Goal: Information Seeking & Learning: Compare options

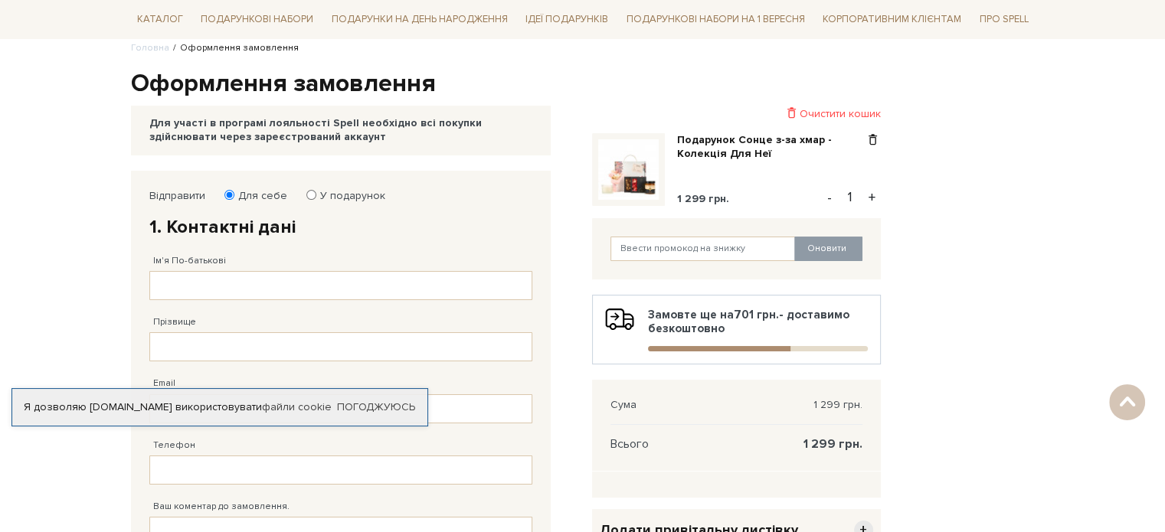
scroll to position [113, 0]
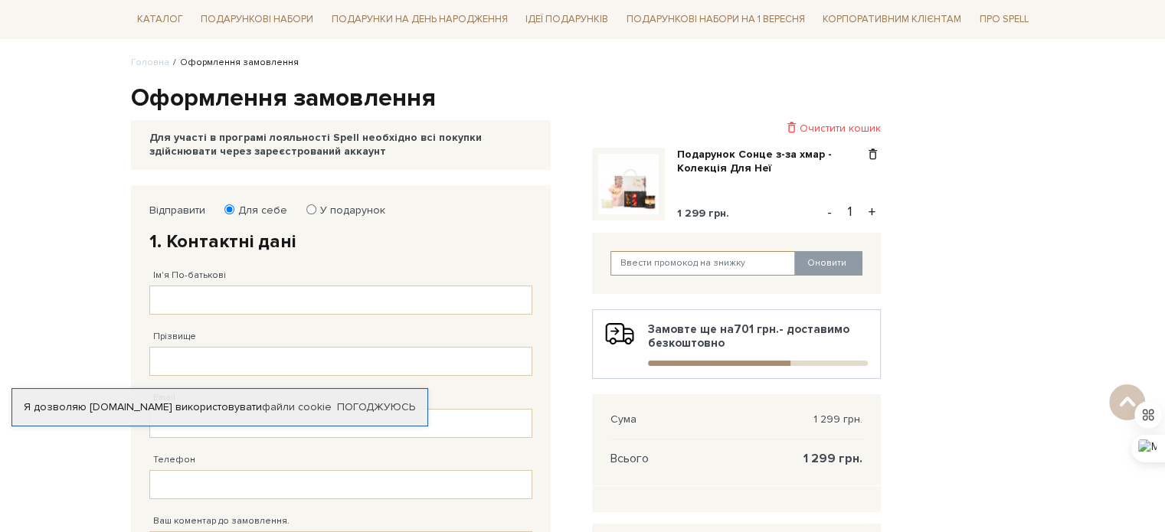
drag, startPoint x: 745, startPoint y: 261, endPoint x: 724, endPoint y: 261, distance: 20.7
click at [724, 261] on input "text" at bounding box center [703, 263] width 185 height 25
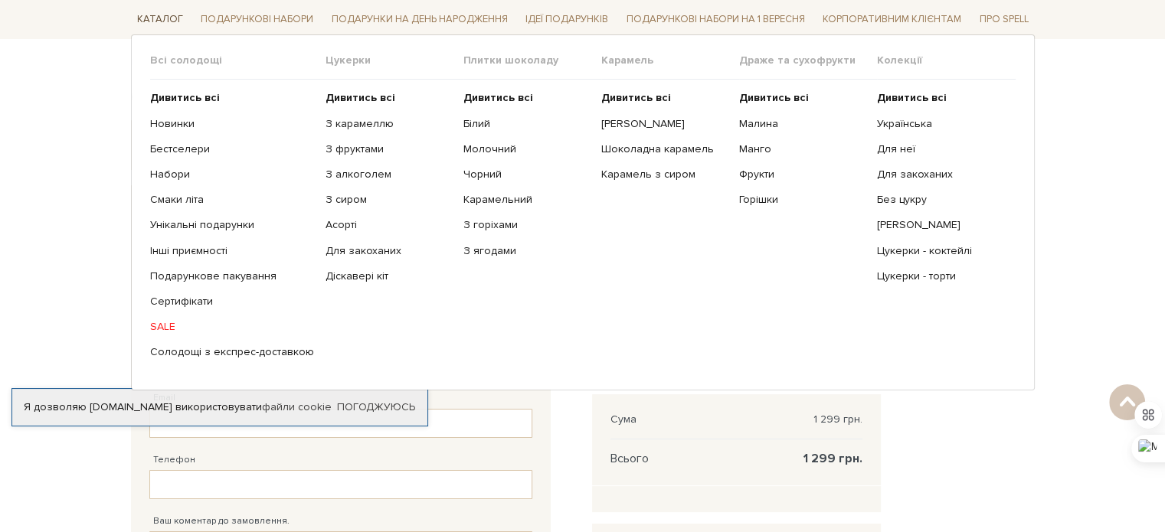
click at [172, 21] on link "Каталог" at bounding box center [160, 20] width 58 height 24
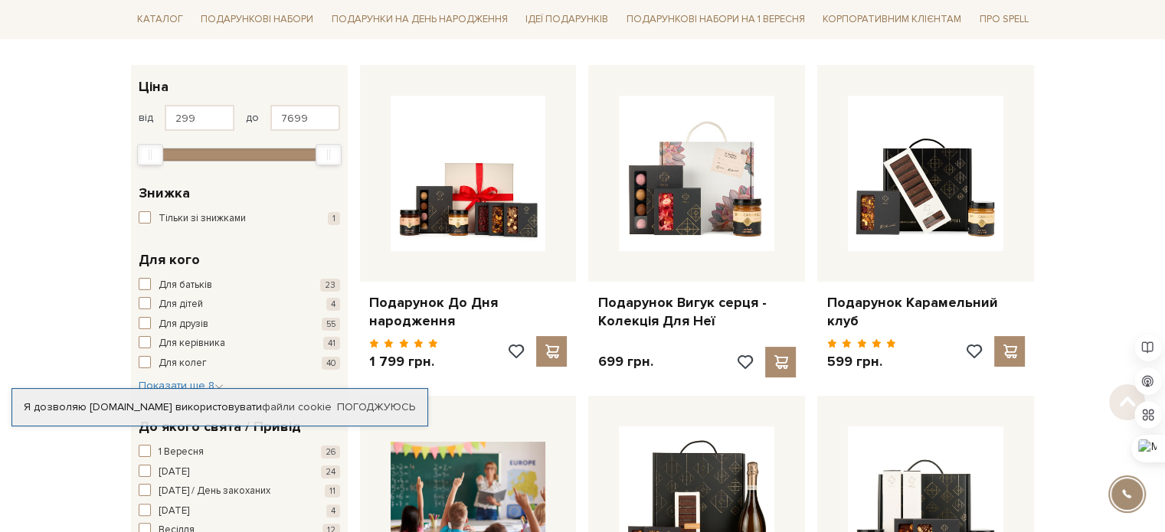
scroll to position [230, 0]
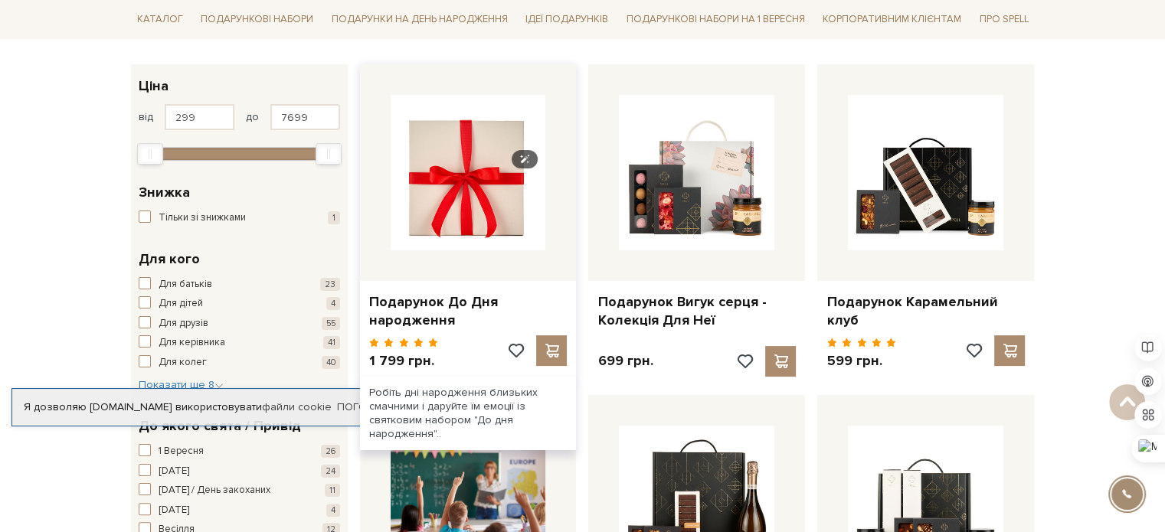
click at [460, 208] on img at bounding box center [469, 173] width 156 height 156
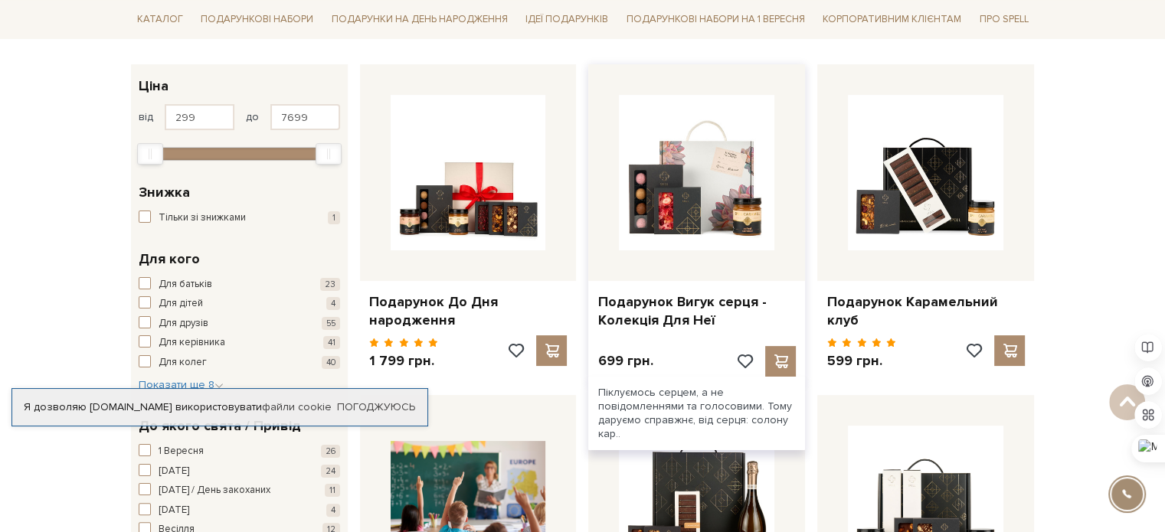
click at [734, 258] on div at bounding box center [696, 172] width 217 height 217
click at [684, 321] on link "Подарунок Вигук серця - Колекція Для Неї" at bounding box center [697, 311] width 198 height 36
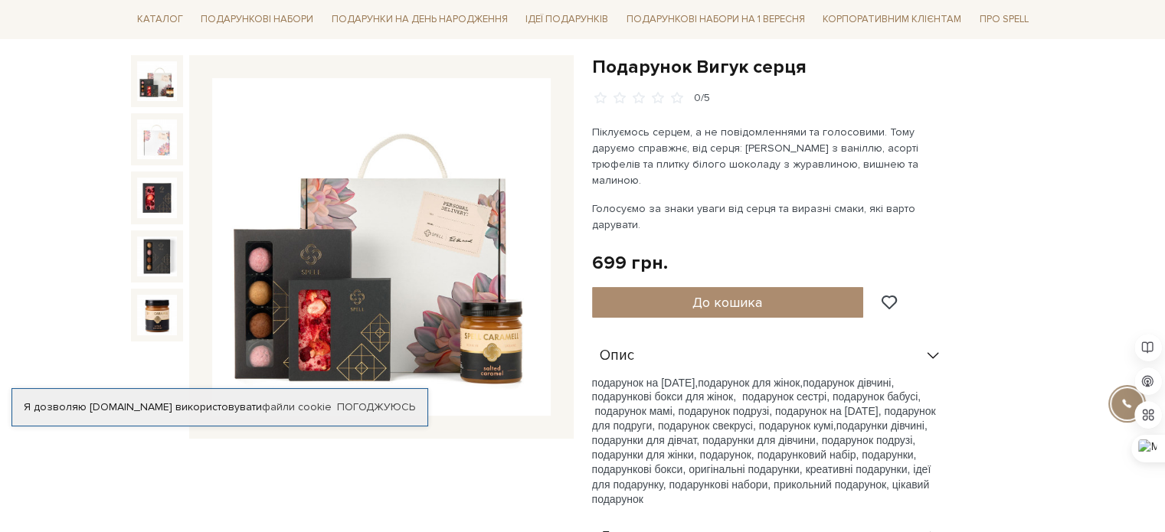
scroll to position [153, 0]
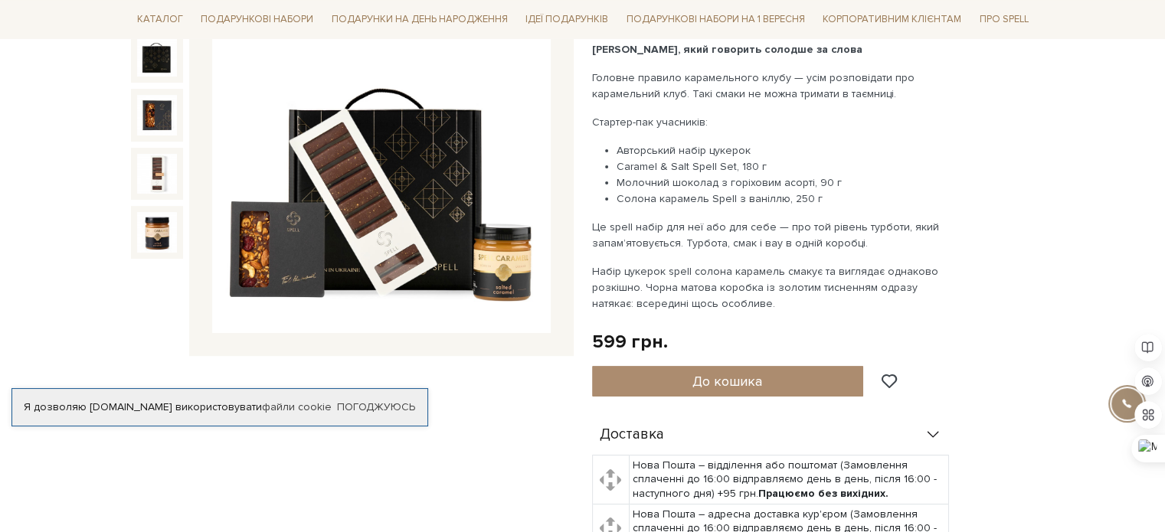
scroll to position [306, 0]
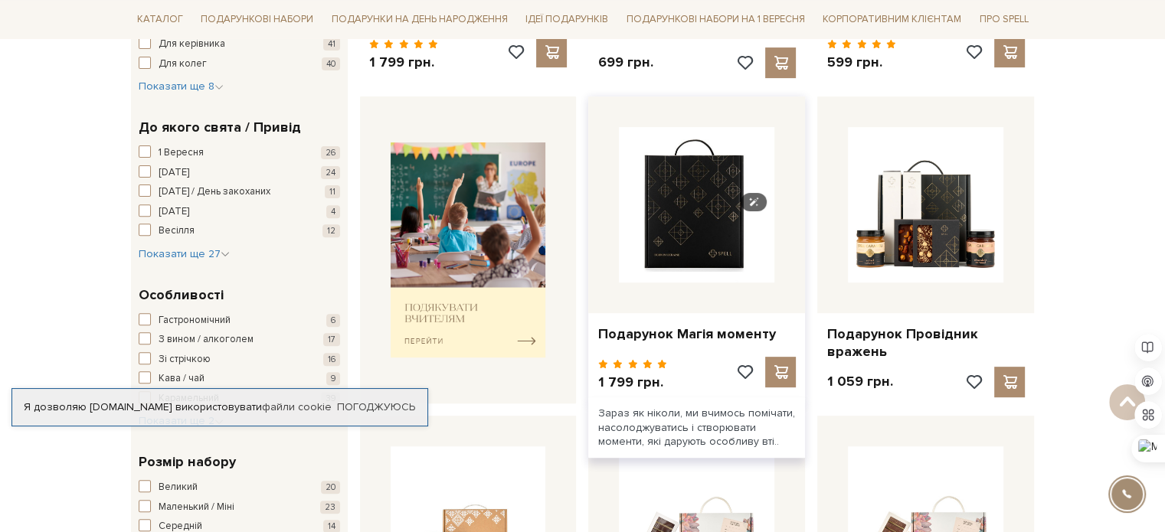
scroll to position [536, 0]
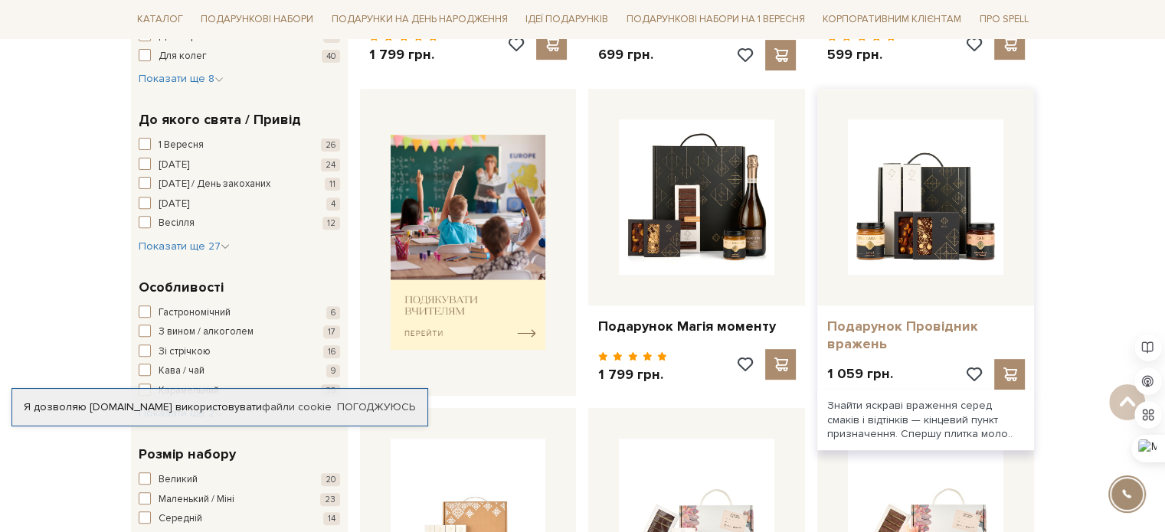
click at [918, 336] on link "Подарунок Провідник вражень" at bounding box center [926, 336] width 198 height 36
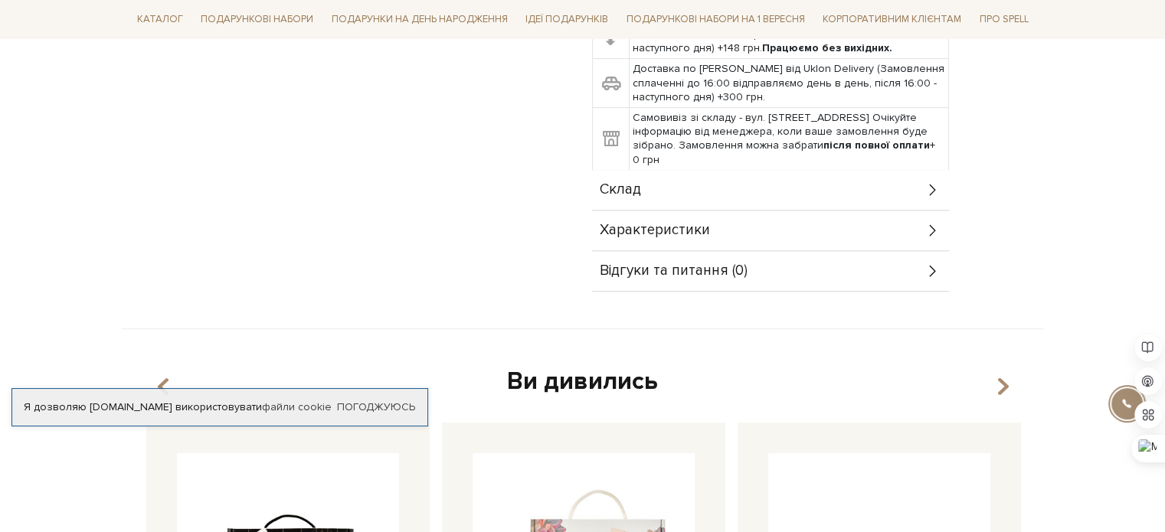
scroll to position [613, 0]
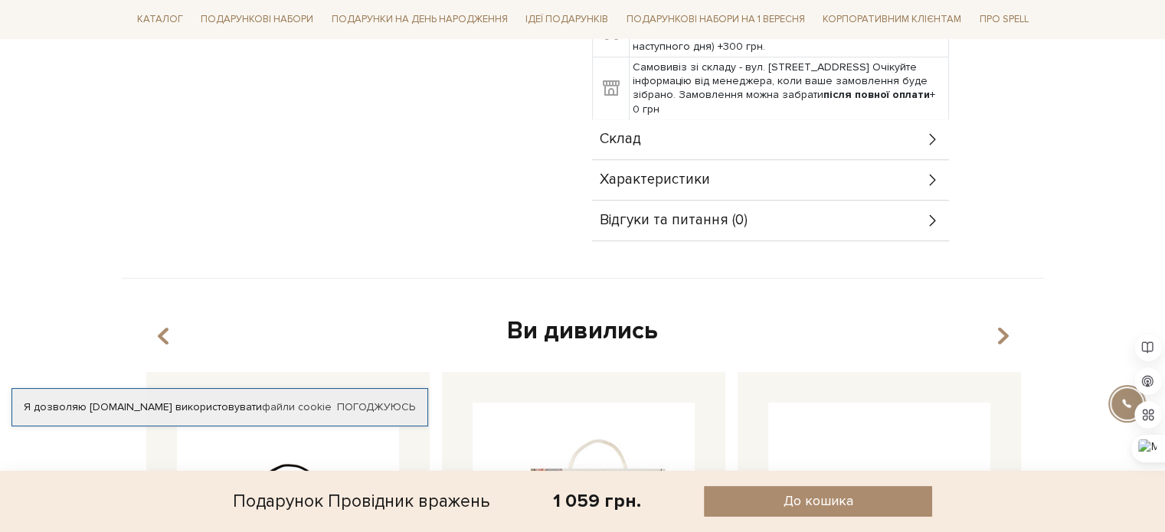
click at [930, 137] on icon at bounding box center [933, 139] width 17 height 17
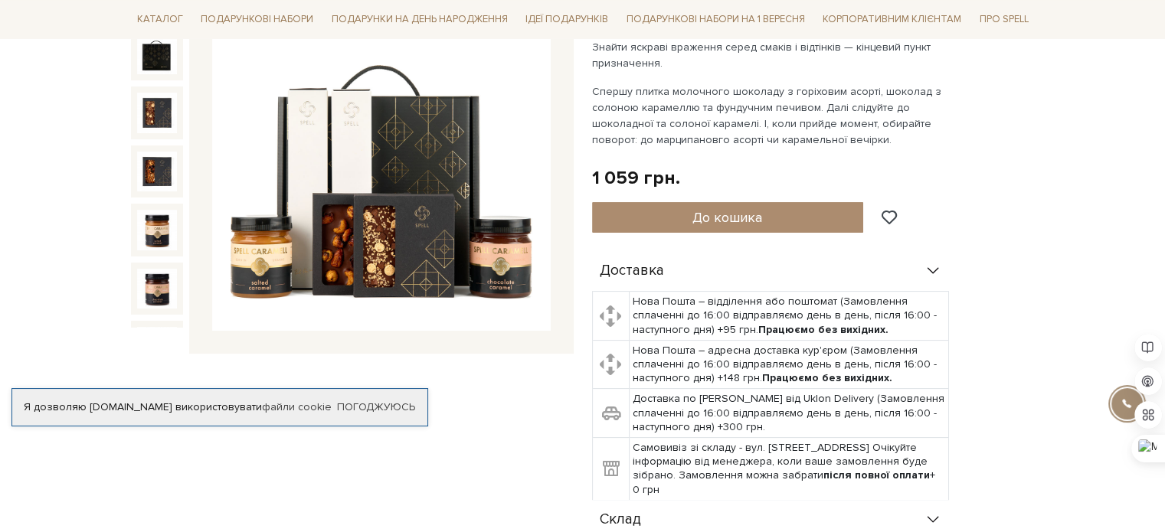
scroll to position [230, 0]
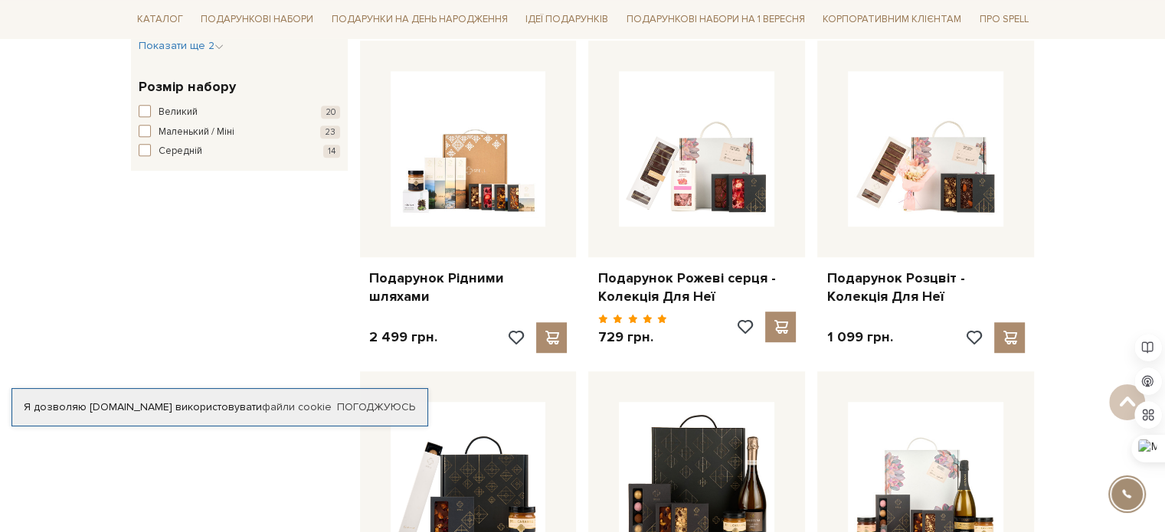
scroll to position [919, 0]
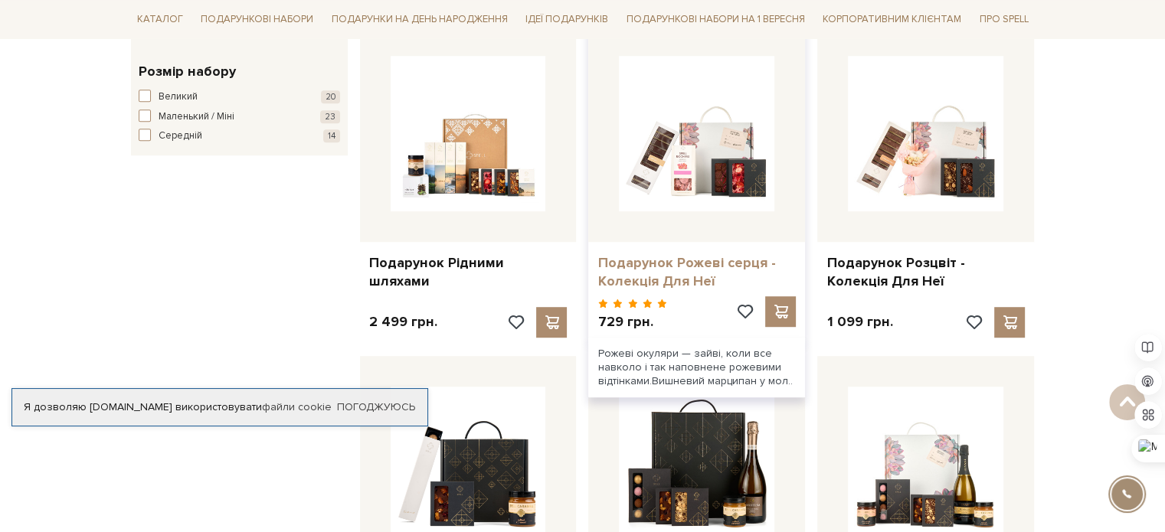
click at [696, 266] on link "Подарунок Рожеві серця - Колекція Для Неї" at bounding box center [697, 272] width 198 height 36
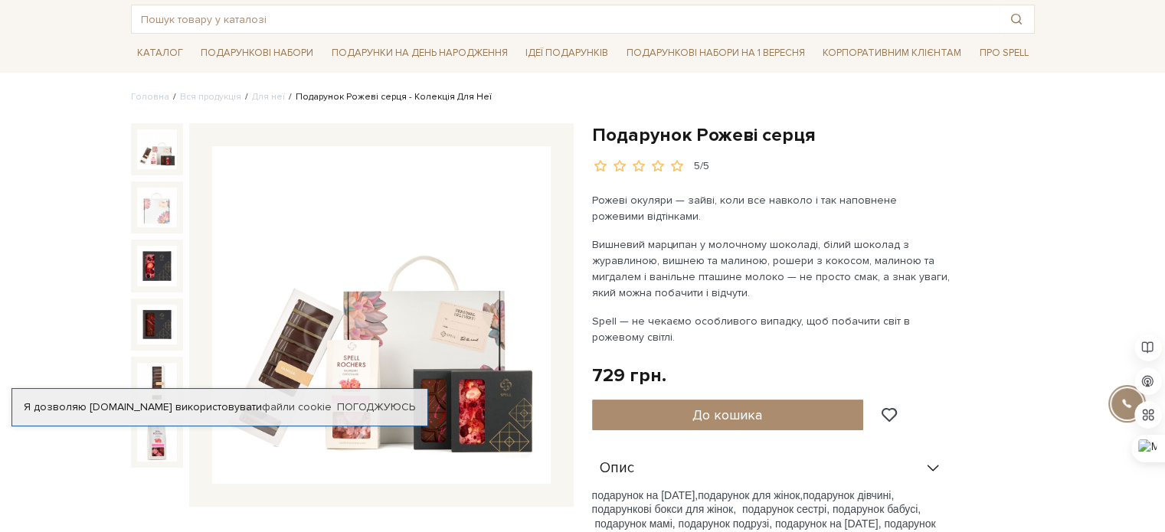
scroll to position [77, 0]
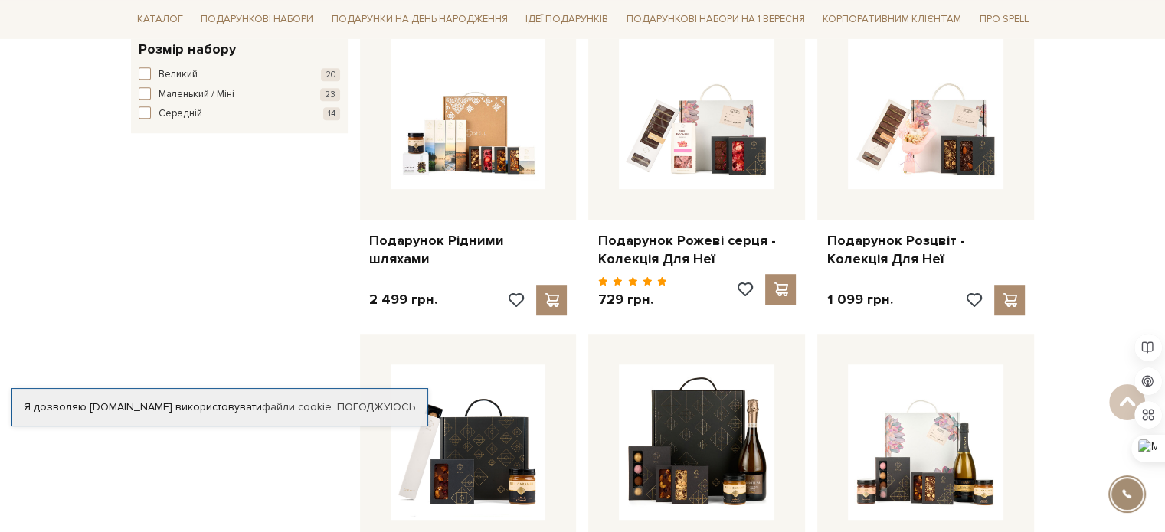
scroll to position [843, 0]
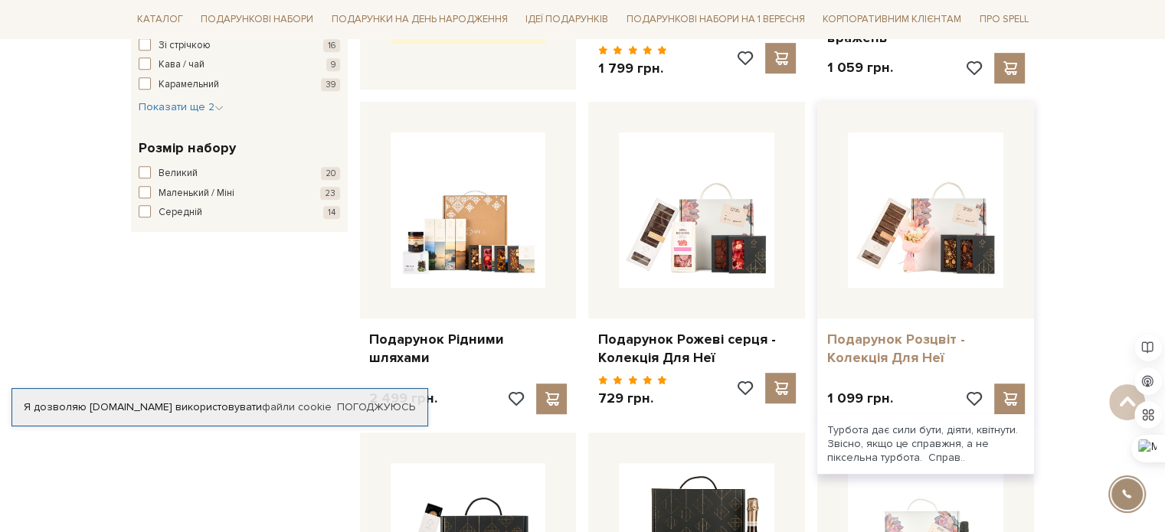
click at [990, 332] on link "Подарунок Розцвіт - Колекція Для Неї" at bounding box center [926, 349] width 198 height 36
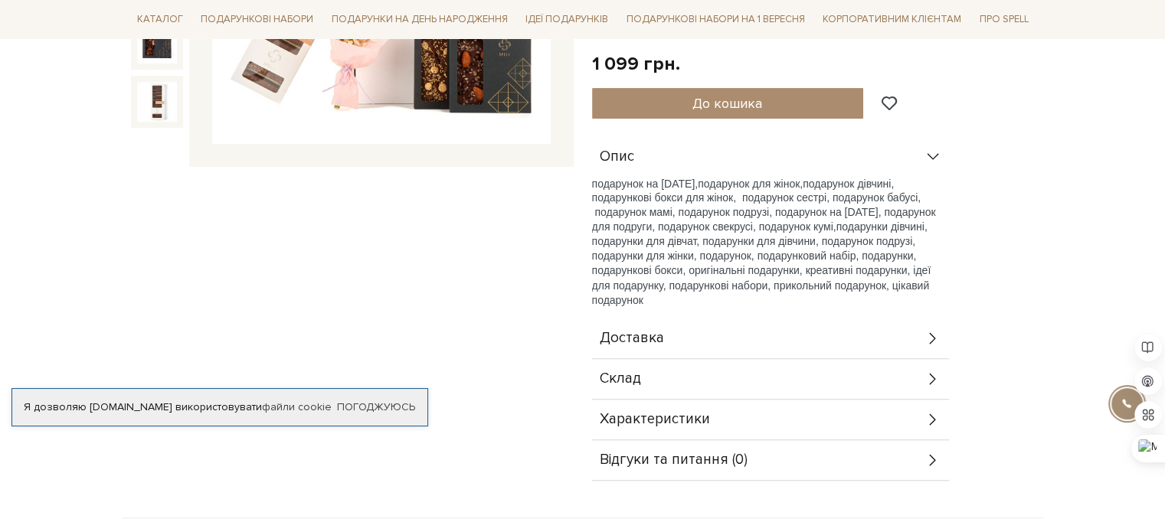
scroll to position [460, 0]
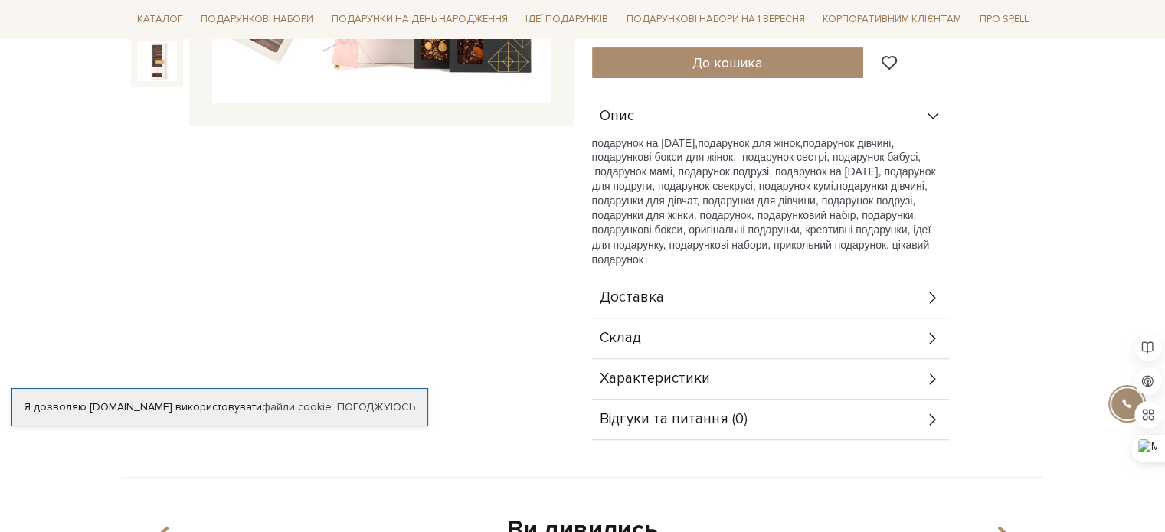
click at [932, 337] on icon at bounding box center [933, 338] width 17 height 17
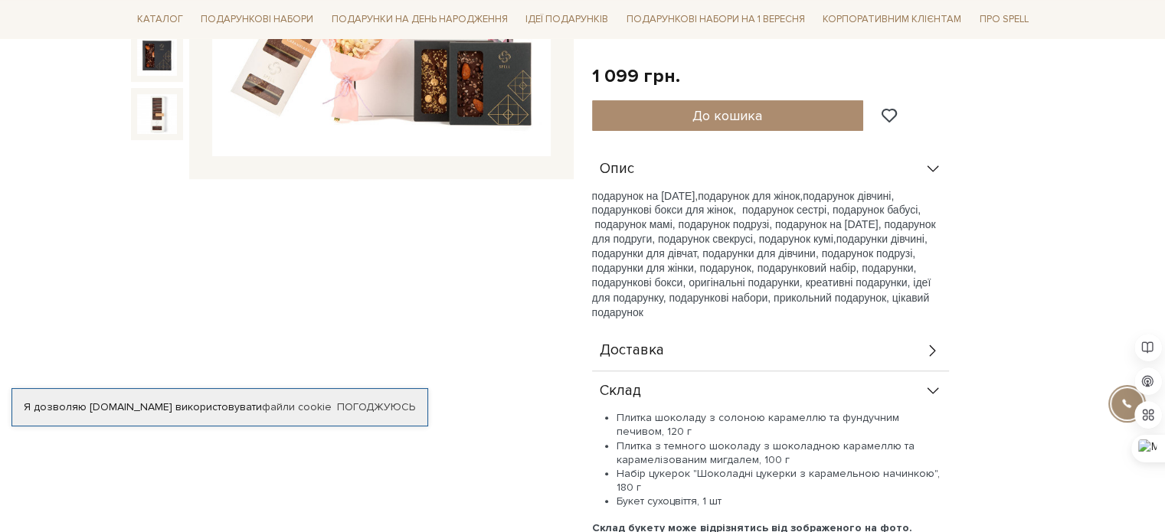
scroll to position [306, 0]
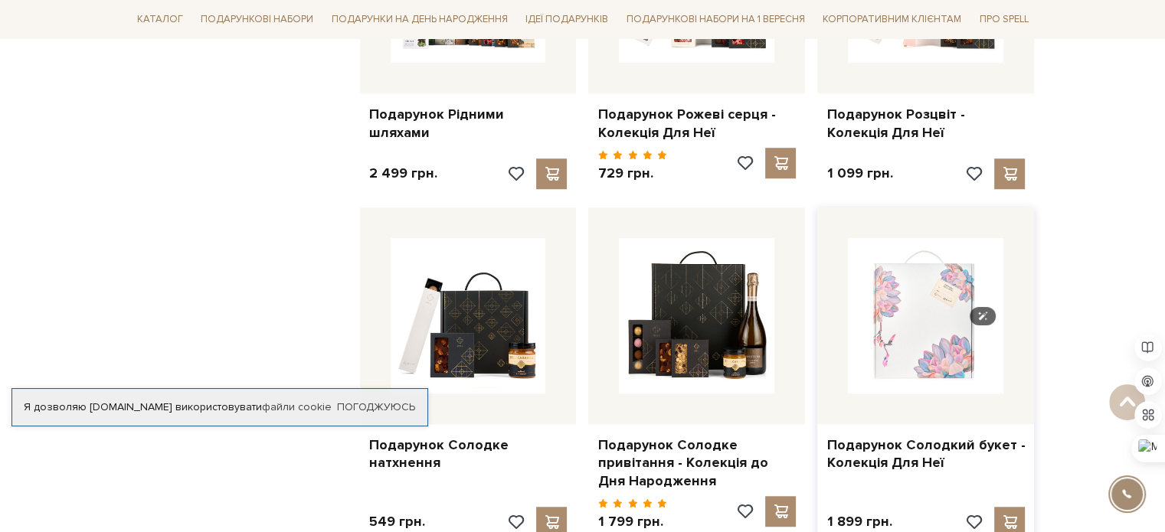
scroll to position [1073, 0]
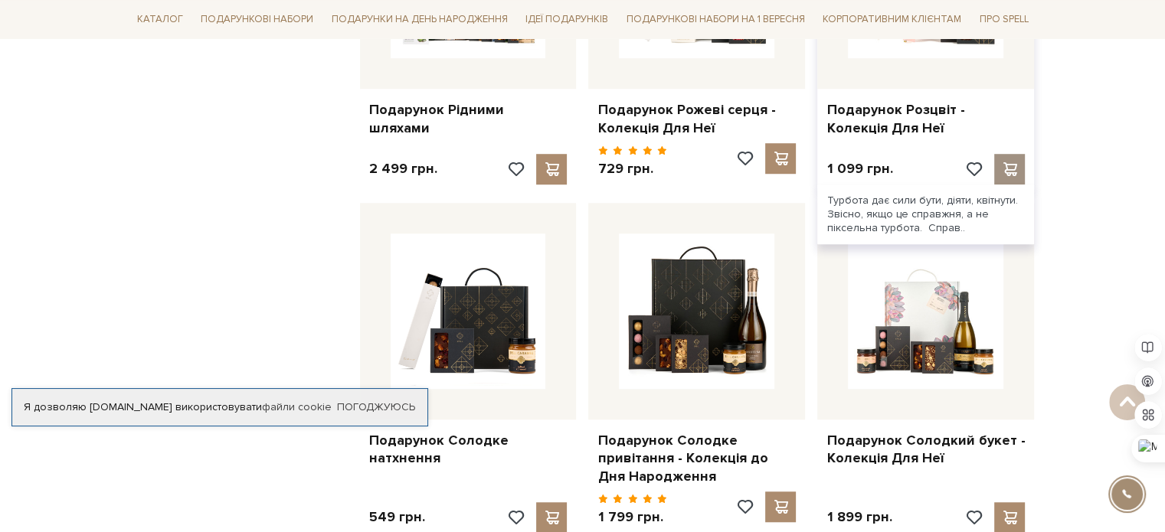
click at [1001, 169] on span at bounding box center [1010, 169] width 19 height 14
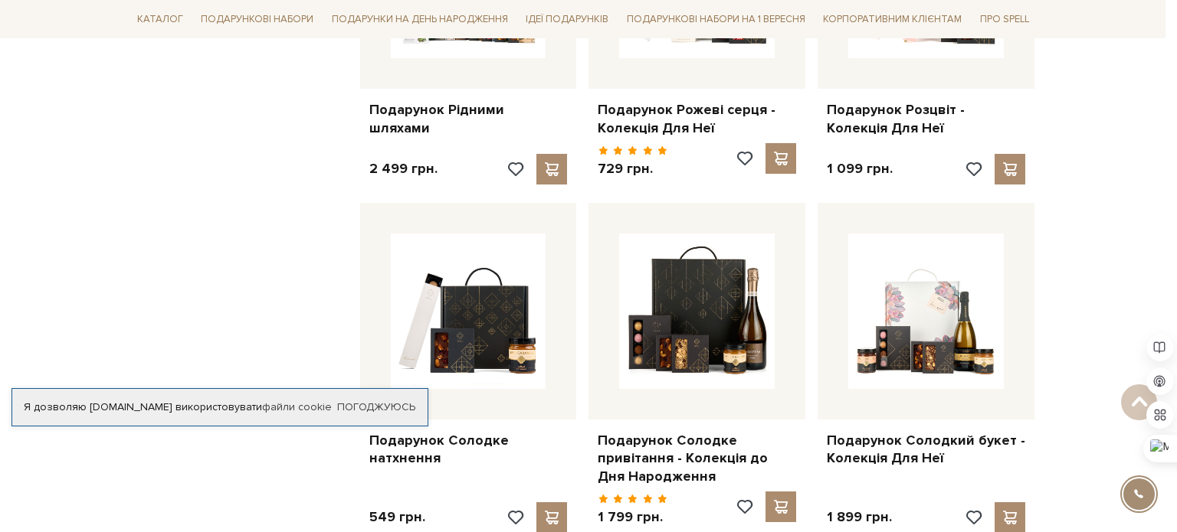
click at [203, 312] on div at bounding box center [588, 266] width 1177 height 532
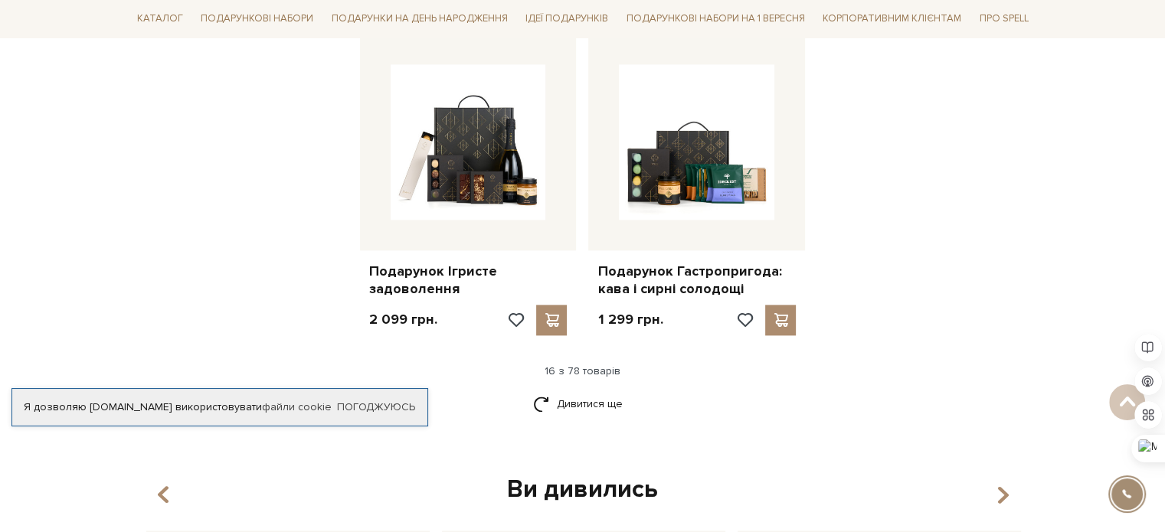
scroll to position [1915, 0]
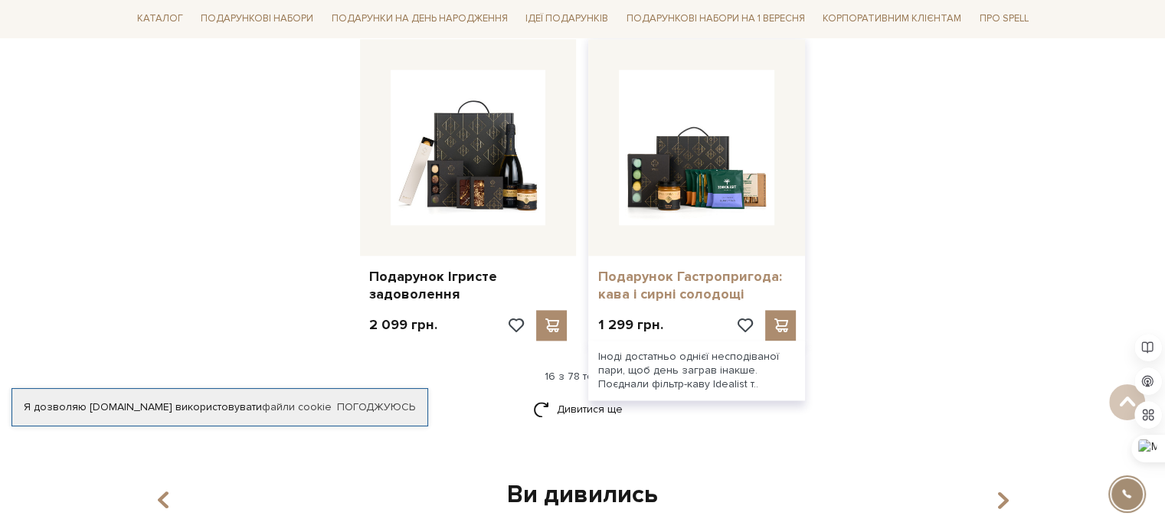
click at [647, 284] on link "Подарунок Гастропригода: кава і сирні солодощі" at bounding box center [697, 286] width 198 height 36
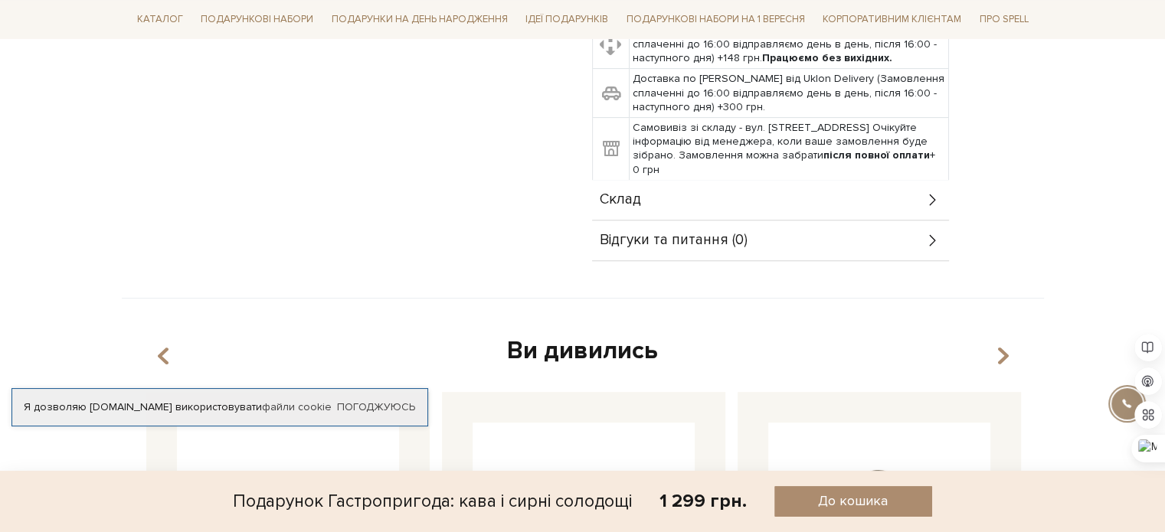
scroll to position [536, 0]
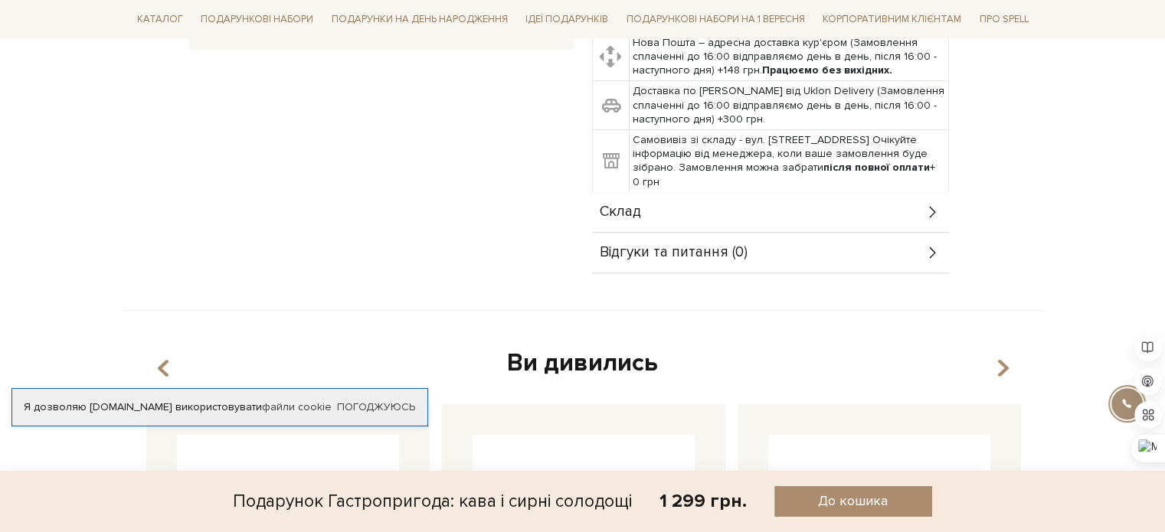
click at [938, 211] on icon at bounding box center [933, 212] width 17 height 17
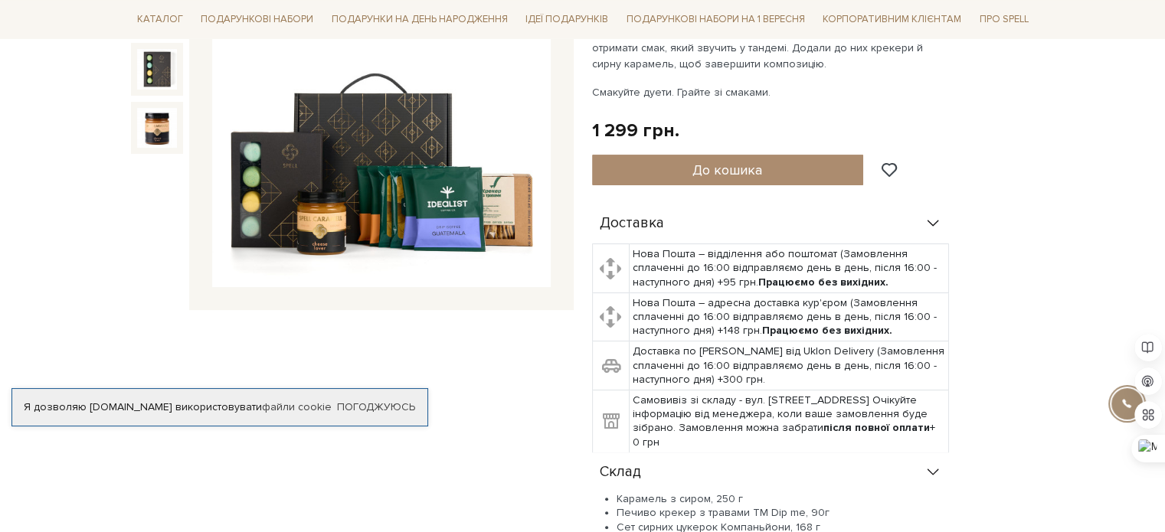
scroll to position [230, 0]
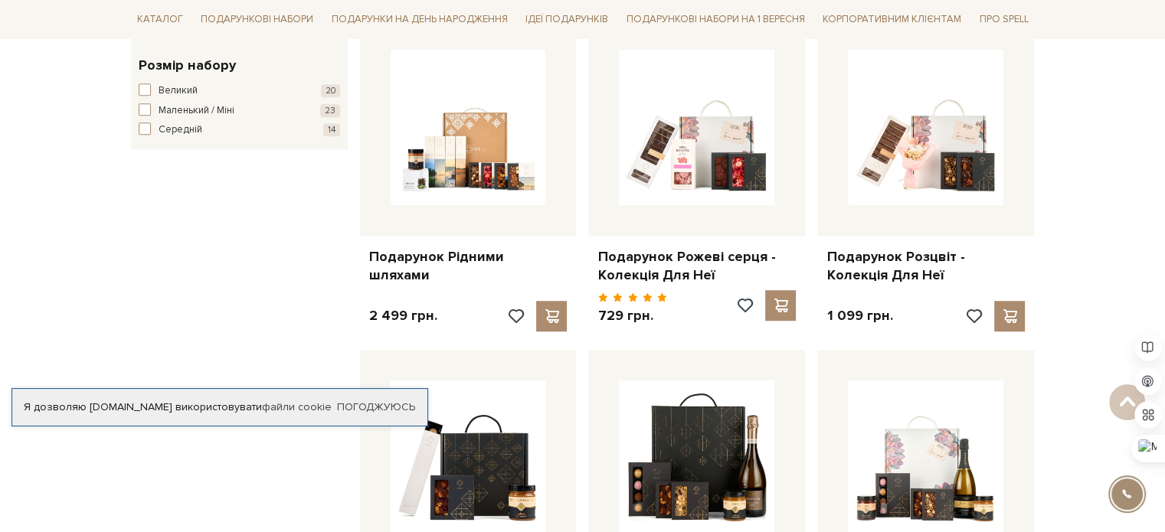
scroll to position [919, 0]
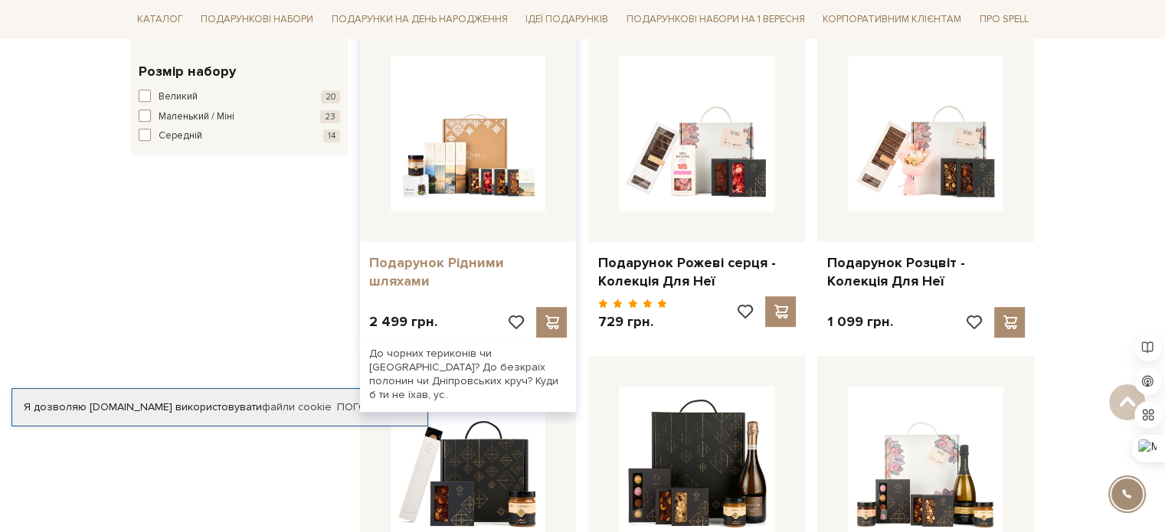
click at [405, 257] on link "Подарунок Рідними шляхами" at bounding box center [468, 272] width 198 height 36
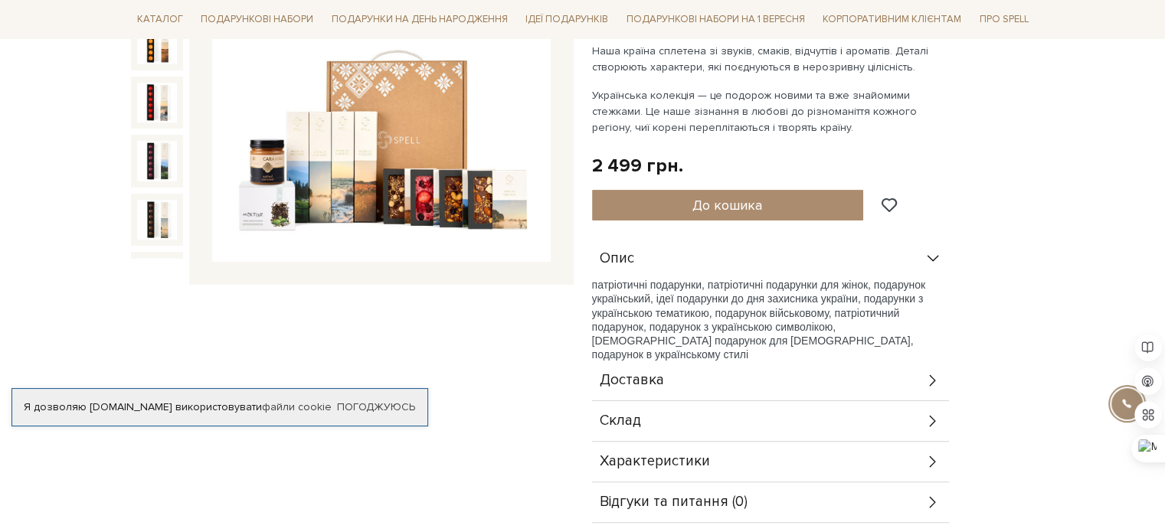
scroll to position [306, 0]
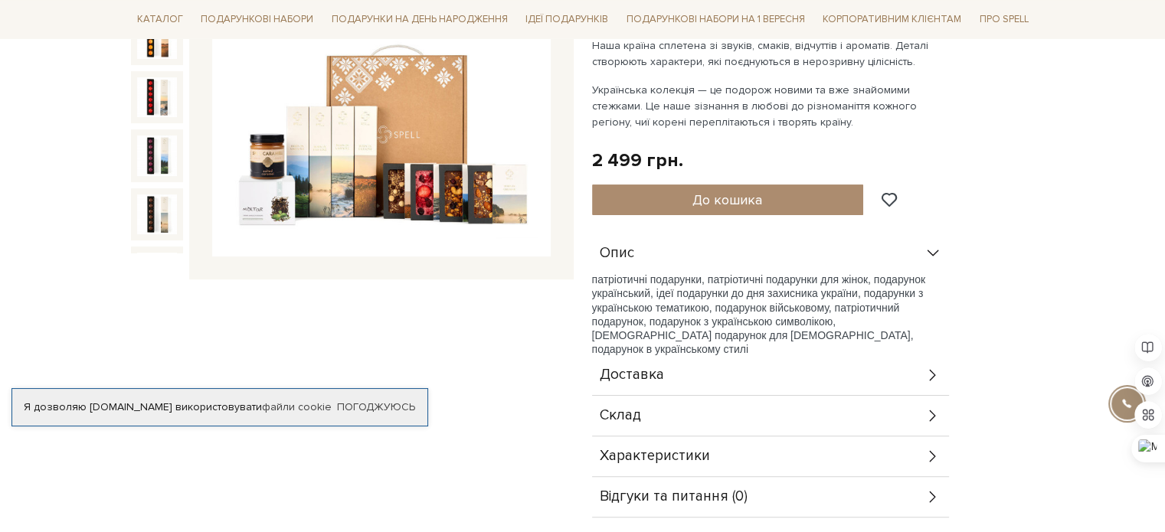
click at [929, 418] on icon at bounding box center [933, 416] width 17 height 17
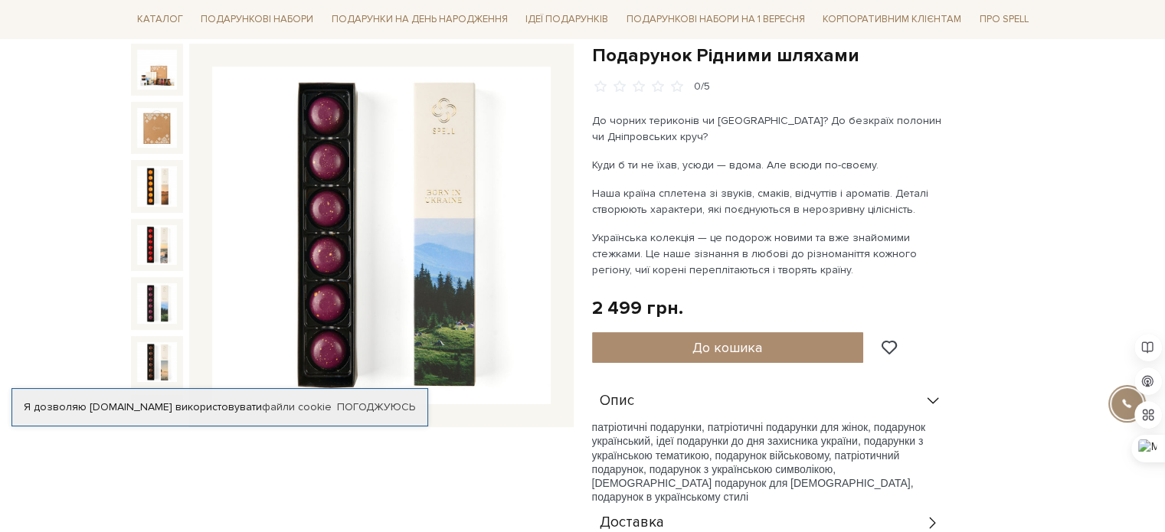
scroll to position [153, 0]
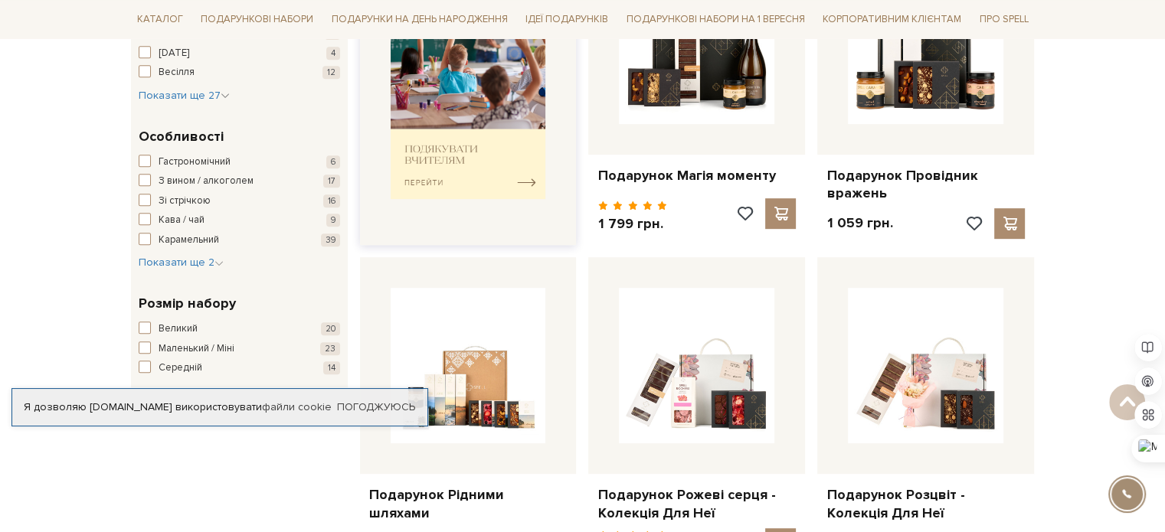
scroll to position [690, 0]
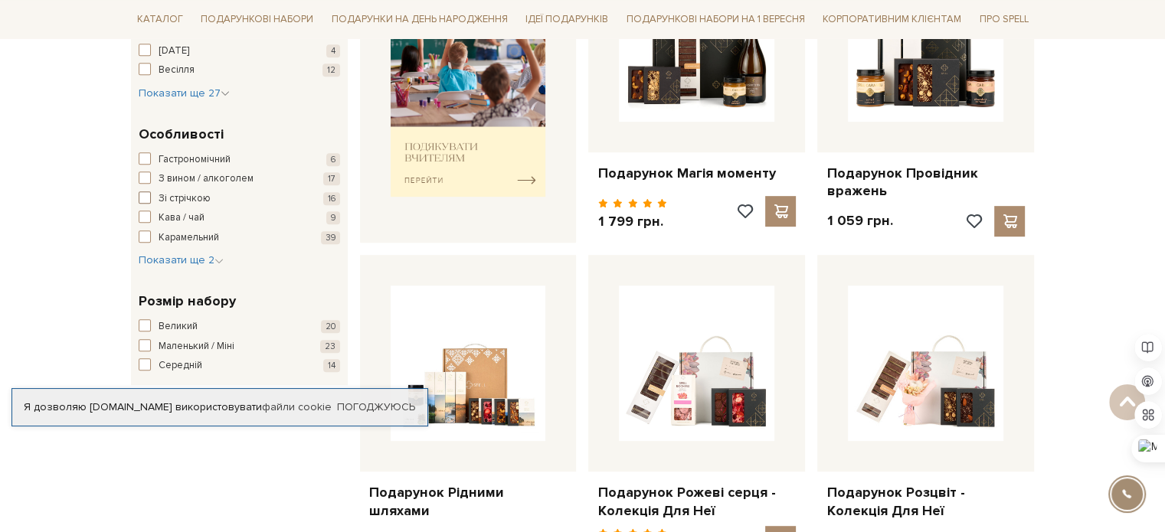
click at [193, 197] on span "Зі стрічкою" at bounding box center [185, 199] width 52 height 15
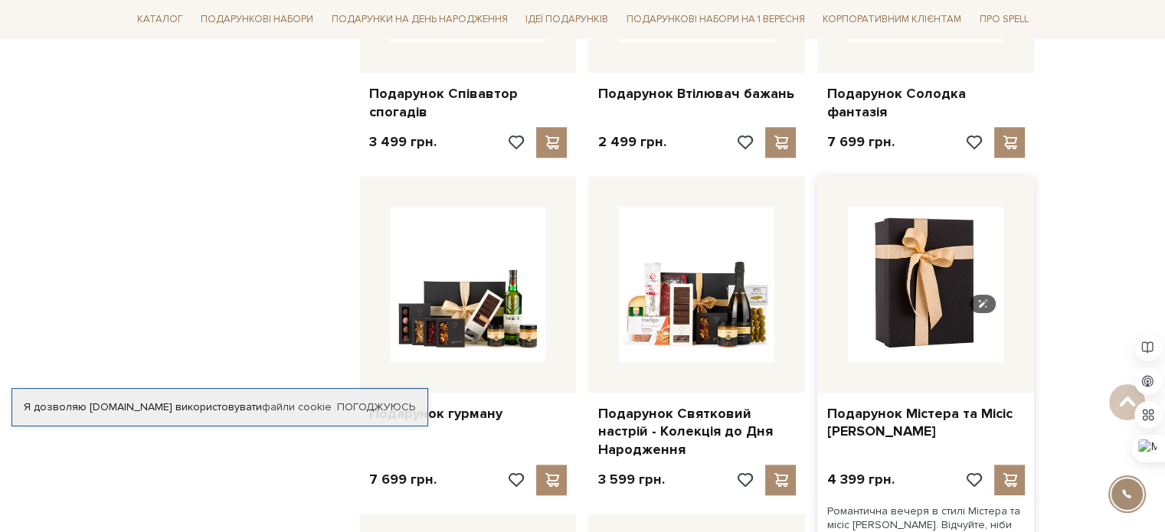
scroll to position [1226, 0]
